Goal: Check status: Check status

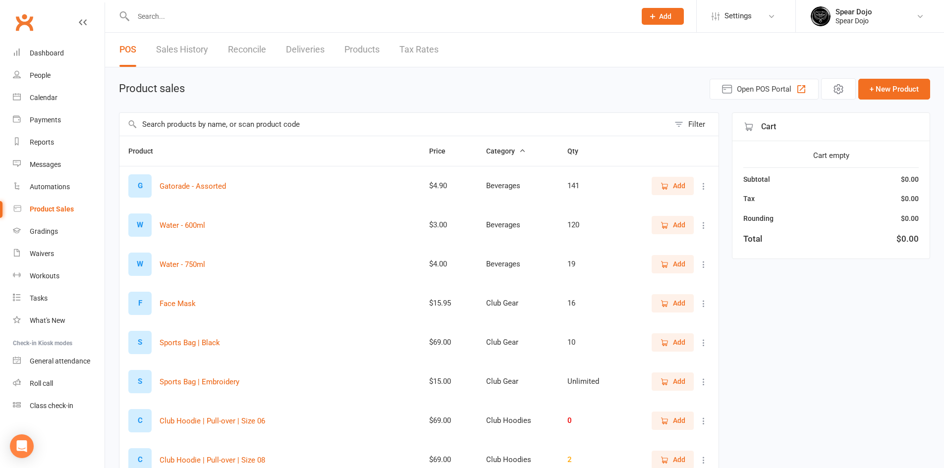
select select "100"
click at [38, 54] on div "Dashboard" at bounding box center [47, 53] width 34 height 8
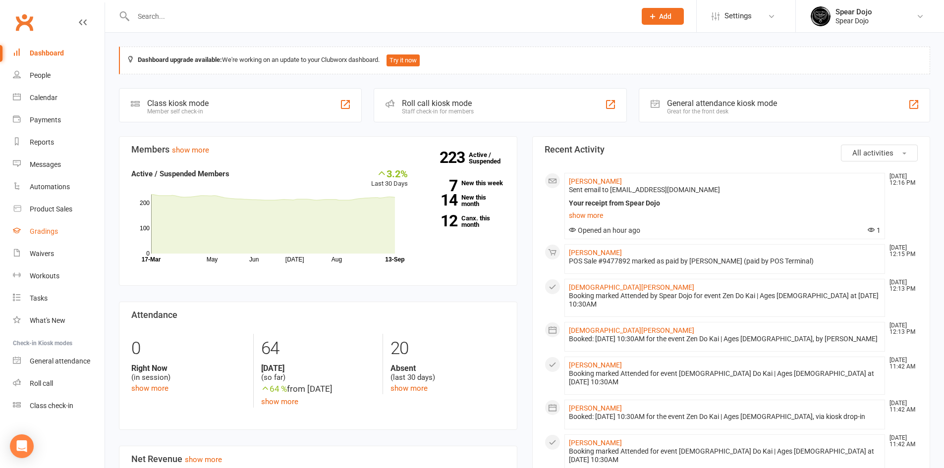
click at [40, 233] on div "Gradings" at bounding box center [44, 231] width 28 height 8
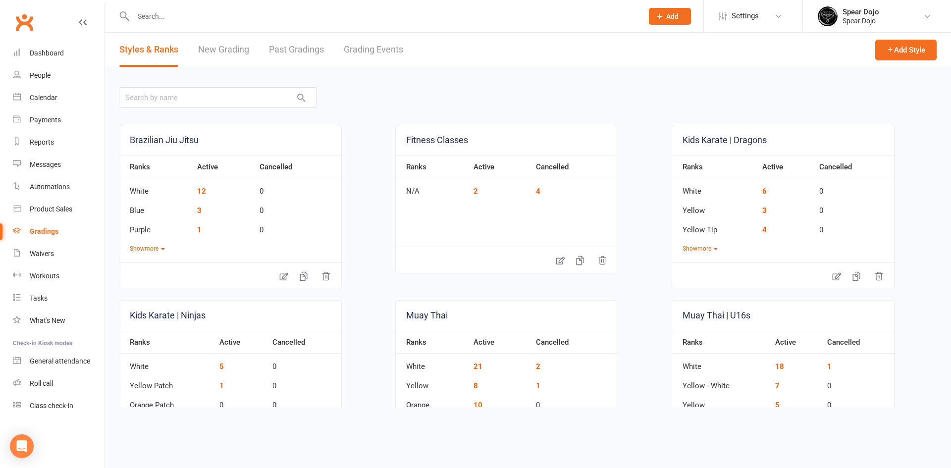
click at [359, 47] on link "Grading Events" at bounding box center [373, 50] width 59 height 34
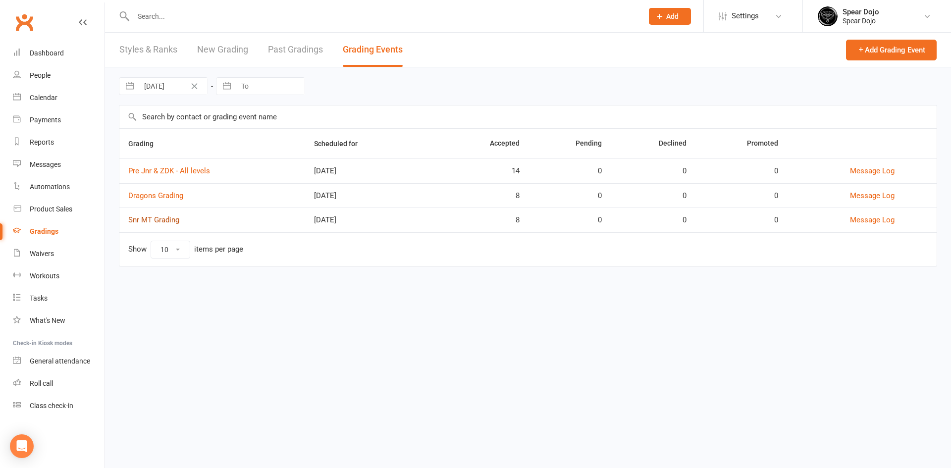
click at [158, 220] on link "Snr MT Grading" at bounding box center [153, 220] width 51 height 9
